Goal: Transaction & Acquisition: Purchase product/service

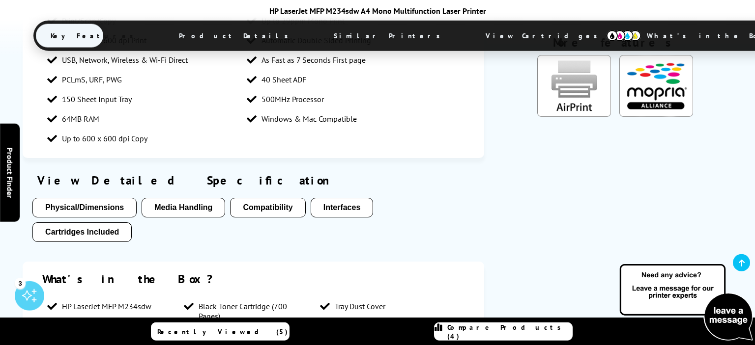
scroll to position [814, 0]
click at [229, 232] on ul "Physical/Dimensions Media Handling Compatibility Interfaces Cartridges Included" at bounding box center [252, 222] width 441 height 49
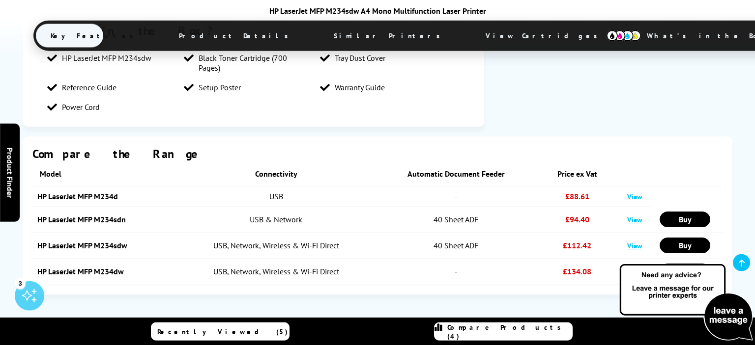
scroll to position [1062, 0]
click at [135, 245] on td "HP LaserJet MFP M234sdw" at bounding box center [104, 245] width 145 height 26
click at [62, 244] on td "HP LaserJet MFP M234sdw" at bounding box center [104, 245] width 145 height 26
click at [89, 248] on link "HP LaserJet MFP M234sdw" at bounding box center [82, 245] width 90 height 10
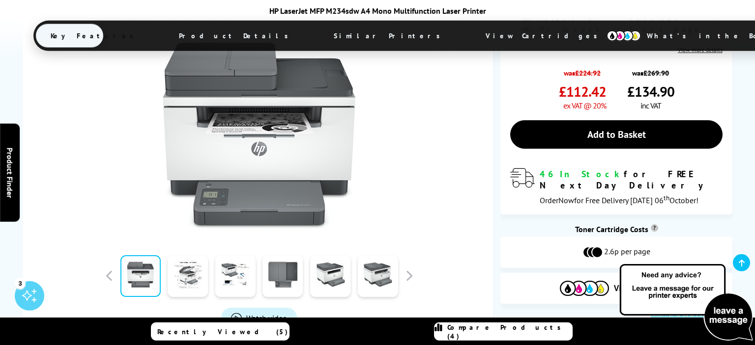
scroll to position [216, 0]
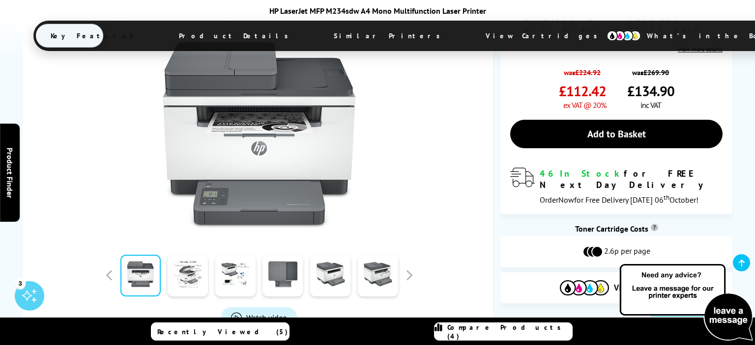
click at [351, 324] on div "Recently Viewed (5) Compare Products (4)" at bounding box center [378, 332] width 590 height 28
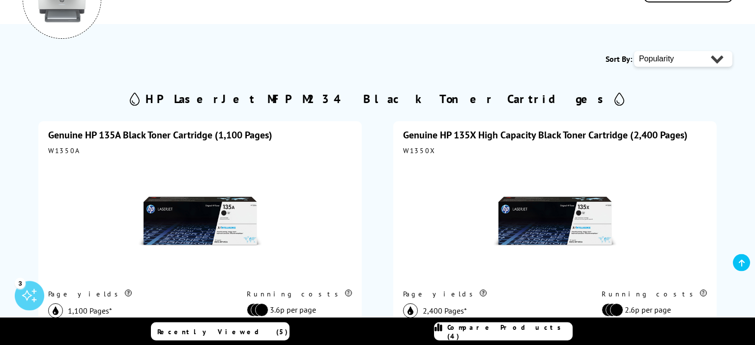
scroll to position [179, 0]
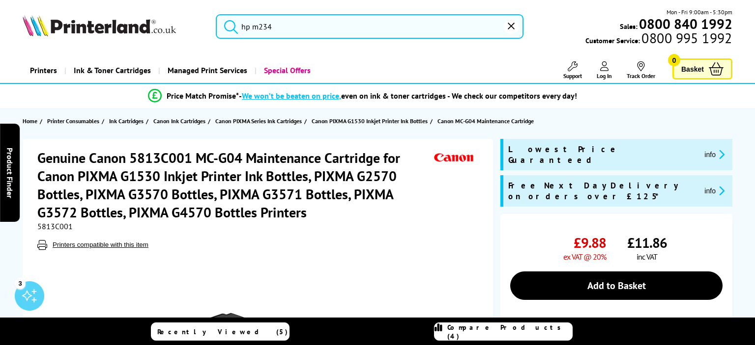
click at [376, 24] on input "hp m234" at bounding box center [370, 26] width 308 height 25
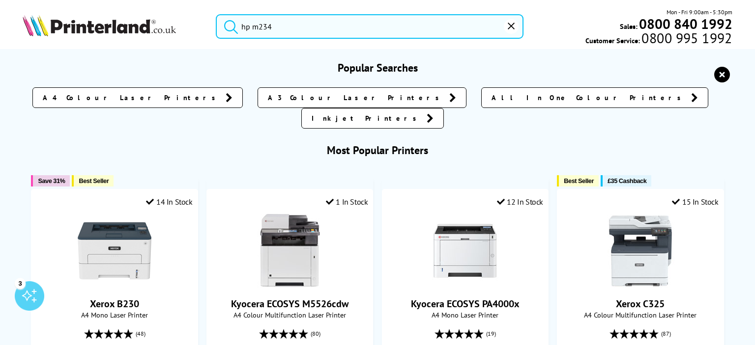
click at [301, 17] on input "hp m234" at bounding box center [370, 26] width 308 height 25
click at [216, 14] on button "submit" at bounding box center [228, 25] width 25 height 22
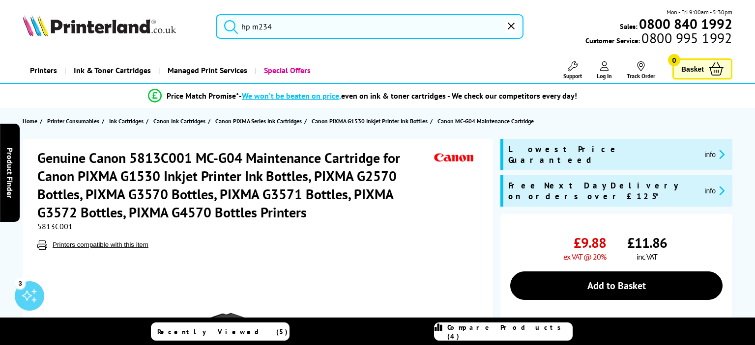
click at [292, 23] on input "hp m234" at bounding box center [370, 26] width 308 height 25
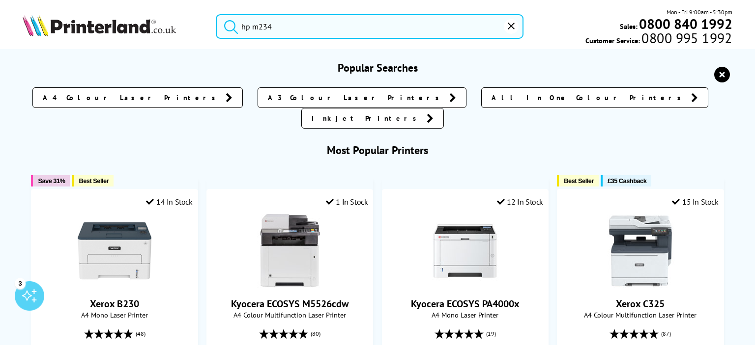
click at [216, 34] on input "hp m234" at bounding box center [370, 26] width 308 height 25
click at [229, 24] on icon "submit" at bounding box center [231, 26] width 15 height 15
